Goal: Task Accomplishment & Management: Manage account settings

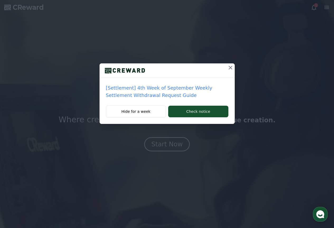
click at [228, 67] on icon at bounding box center [230, 67] width 6 height 6
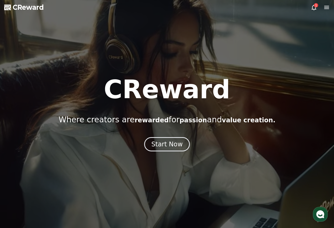
click at [315, 8] on icon at bounding box center [313, 8] width 5 height 6
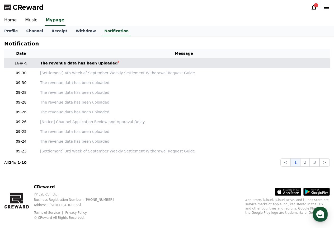
click at [95, 62] on div "The revenue data has been uploaded" at bounding box center [79, 63] width 78 height 6
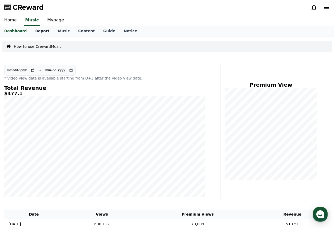
click at [34, 31] on link "Report" at bounding box center [42, 31] width 23 height 10
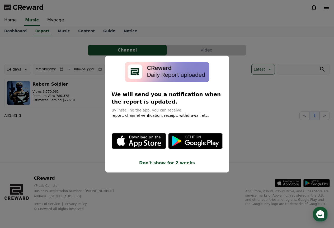
click at [256, 137] on button "close modal" at bounding box center [167, 114] width 334 height 228
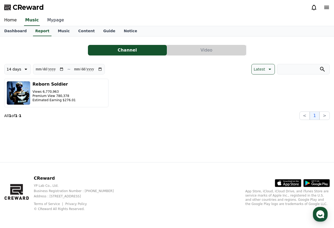
click at [54, 20] on link "Mypage" at bounding box center [55, 20] width 25 height 11
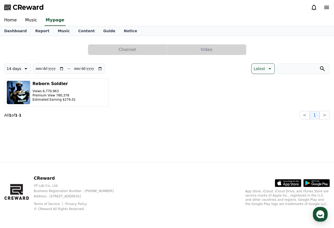
select select "**********"
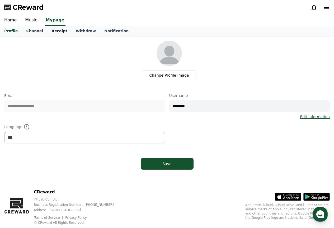
click at [54, 29] on link "Receipt" at bounding box center [59, 31] width 24 height 10
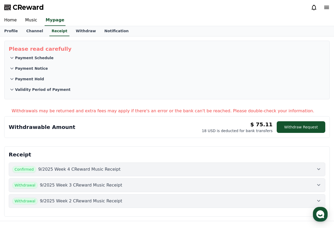
click at [218, 169] on div "Confirmed 9/2025 Week 4 CReward Music Receipt" at bounding box center [166, 169] width 309 height 7
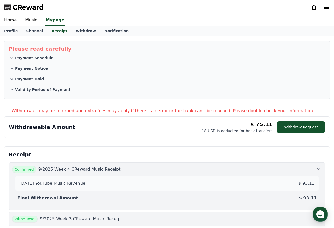
click at [295, 183] on div "[DATE] YouTube Music Revenue $ 93.11" at bounding box center [166, 183] width 299 height 11
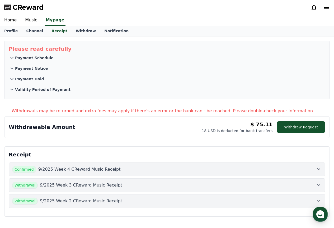
click at [129, 188] on div "Withdrawal 9/2025 Week 3 CReward Music Receipt" at bounding box center [166, 184] width 309 height 7
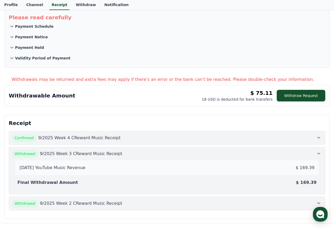
scroll to position [79, 0]
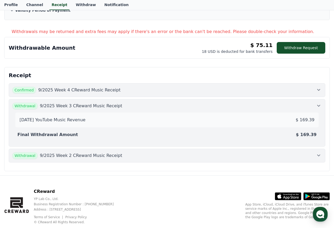
click at [145, 156] on div "Withdrawal 9/2025 Week 2 CReward Music Receipt" at bounding box center [166, 155] width 309 height 7
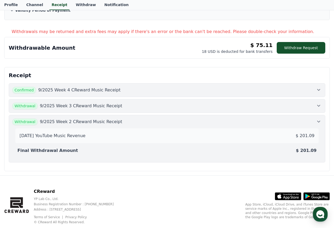
click at [314, 121] on div "Withdrawal 9/2025 Week 2 CReward Music Receipt" at bounding box center [166, 121] width 309 height 7
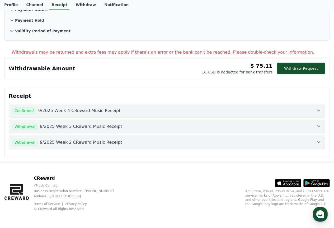
scroll to position [59, 0]
click at [299, 105] on button "Confirmed 9/2025 Week 4 CReward Music Receipt" at bounding box center [167, 111] width 316 height 14
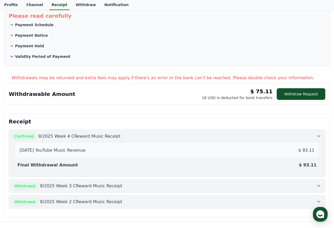
scroll to position [0, 0]
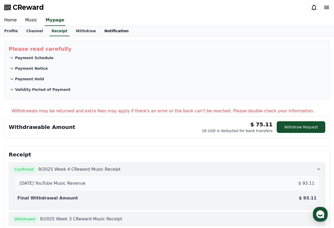
click at [107, 31] on link "Notification" at bounding box center [116, 31] width 33 height 10
